Goal: Task Accomplishment & Management: Use online tool/utility

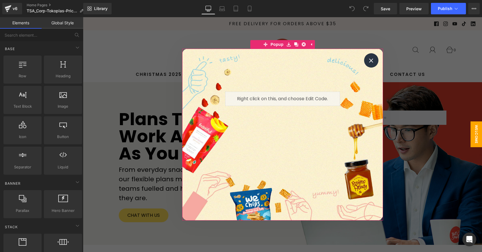
click at [371, 59] on icon at bounding box center [371, 61] width 4 height 4
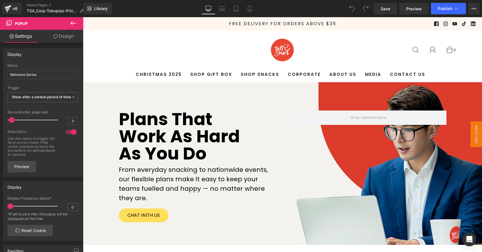
click at [368, 144] on div "Plans that work as hard as you do Heading From everyday snacking to nationwide …" at bounding box center [282, 163] width 344 height 123
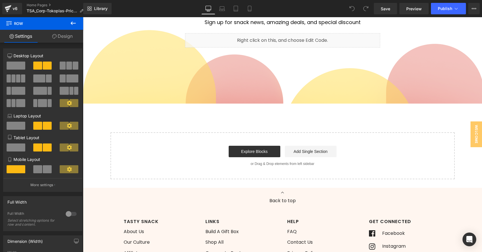
scroll to position [1296, 0]
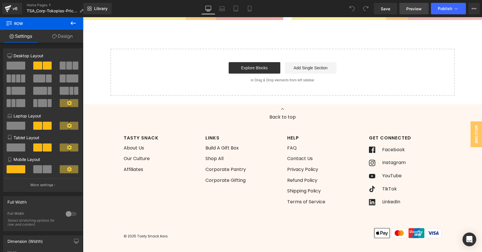
click at [414, 8] on span "Preview" at bounding box center [413, 9] width 15 height 6
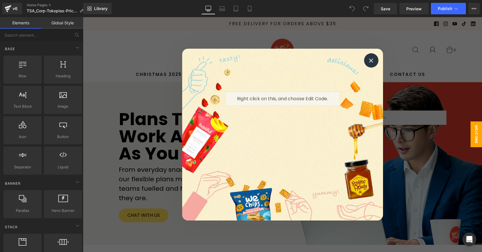
click at [378, 59] on div "Liquid Row Popup" at bounding box center [282, 135] width 201 height 172
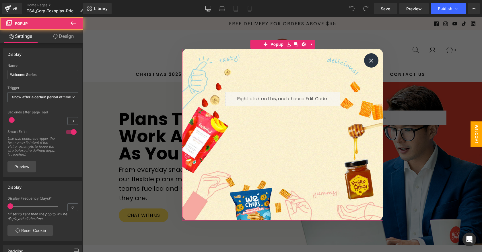
click at [373, 60] on div at bounding box center [371, 60] width 14 height 14
